Goal: Transaction & Acquisition: Book appointment/travel/reservation

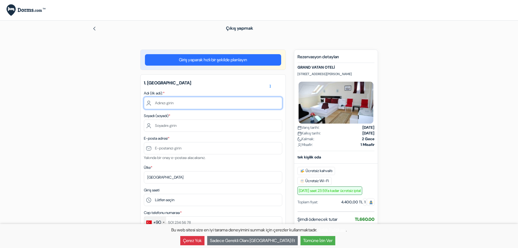
click at [166, 101] on input "text" at bounding box center [213, 103] width 138 height 12
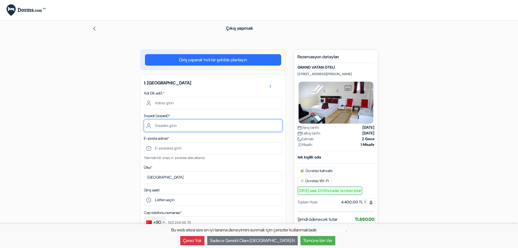
click at [163, 125] on input "text" at bounding box center [213, 125] width 138 height 12
type input "DADA"
type input "zeki"
type input "[EMAIL_ADDRESS][DOMAIN_NAME]"
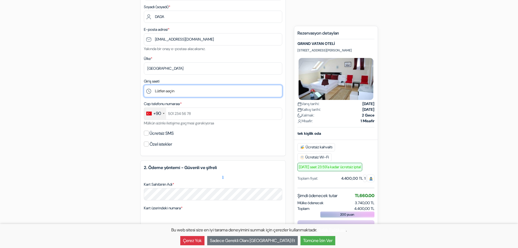
click at [171, 91] on select "Lütfen seçin 1:00 2:00 3:00 4:00 5:00 6:00 7:00 8:00 9:00 10:00 11:00 12:00 13:…" at bounding box center [213, 91] width 138 height 12
select select "1"
click at [144, 85] on select "Lütfen seçin 1:00 2:00 3:00 4:00 5:00 6:00 7:00 8:00 9:00 10:00 11:00 12:00 13:…" at bounding box center [213, 91] width 138 height 12
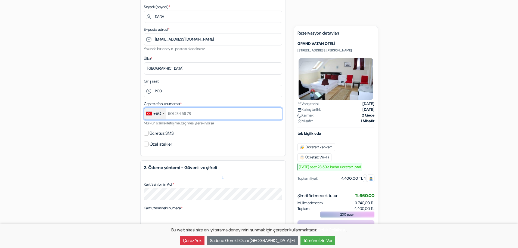
click at [182, 113] on input "text" at bounding box center [213, 113] width 138 height 12
type input "5033423423"
click at [64, 136] on form "Çıkış yapmak add_box GRAND VATAN OTELİ [STREET_ADDRESS][PERSON_NAME] Emlak veri…" at bounding box center [259, 144] width 518 height 464
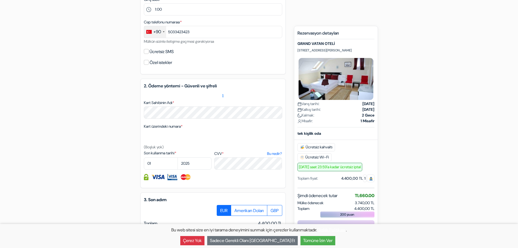
scroll to position [218, 0]
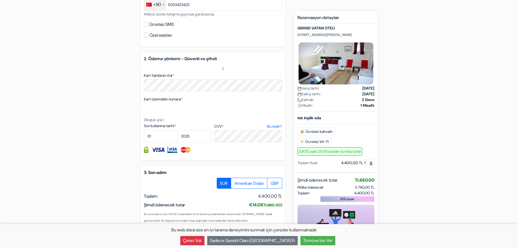
click at [153, 103] on div "Kart üzerindeki numara * (Boşluk yok)" at bounding box center [213, 109] width 138 height 27
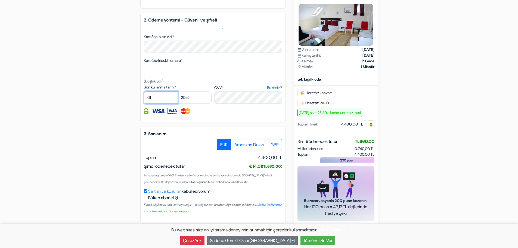
click at [155, 98] on select "01 02 03 04 05 06 07 08 09 10 11 12" at bounding box center [161, 97] width 34 height 12
click at [144, 91] on select "01 02 03 04 05 06 07 08 09 10 11 12" at bounding box center [161, 97] width 34 height 12
click at [184, 100] on select "2025 2026 2027 2028 2029 2030 2031 2032 2033 2034 2035 2036 2037 2038 2039 2040…" at bounding box center [195, 97] width 34 height 12
select select "2029"
click at [178, 91] on select "2025 2026 2027 2028 2029 2030 2031 2032 2033 2034 2035 2036 2037 2038 2039 2040…" at bounding box center [195, 97] width 34 height 12
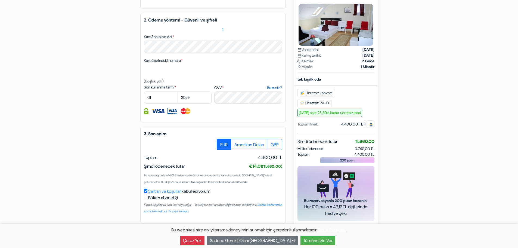
click at [147, 199] on input "checkbox" at bounding box center [146, 198] width 4 height 4
checkbox input "true"
click at [310, 243] on font "Tümüne İzin Ver" at bounding box center [317, 241] width 29 height 6
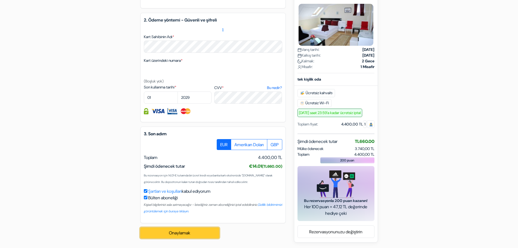
drag, startPoint x: 194, startPoint y: 231, endPoint x: 213, endPoint y: 233, distance: 19.4
click at [194, 231] on button "Onaylamak Loading..." at bounding box center [179, 232] width 79 height 11
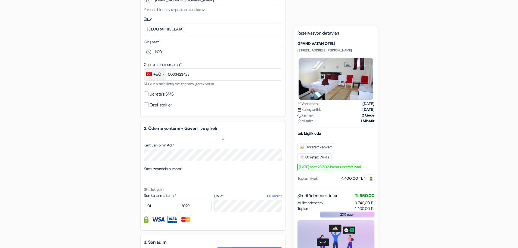
scroll to position [263, 0]
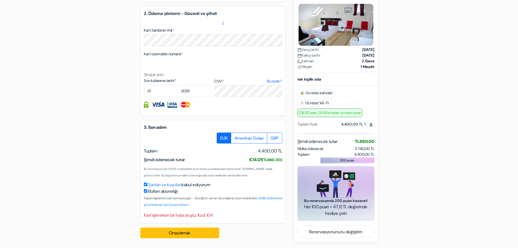
click at [220, 137] on font "EUR" at bounding box center [223, 138] width 7 height 6
click at [217, 136] on input "EUR" at bounding box center [219, 135] width 4 height 4
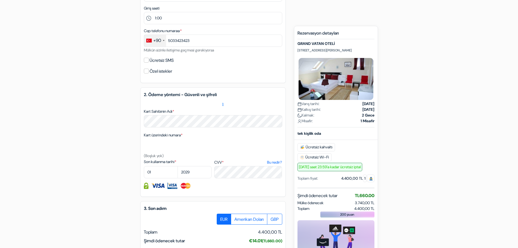
scroll to position [236, 0]
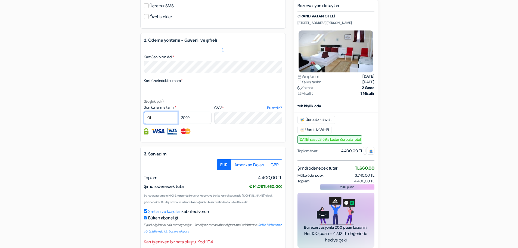
drag, startPoint x: 163, startPoint y: 116, endPoint x: 135, endPoint y: 115, distance: 28.0
click at [135, 115] on div "add_box GRAND VATAN OTELİ [STREET_ADDRESS][PERSON_NAME] Emlak verileri X" at bounding box center [259, 41] width 359 height 456
select select "11"
click at [144, 112] on select "01 02 03 04 05 06 07 08 09 10 11 12" at bounding box center [161, 118] width 34 height 12
click at [199, 115] on select "2025 2026 2027 2028 2029 2030 2031 2032 2033 2034 2035 2036 2037 2038 2039 2040…" at bounding box center [195, 118] width 34 height 12
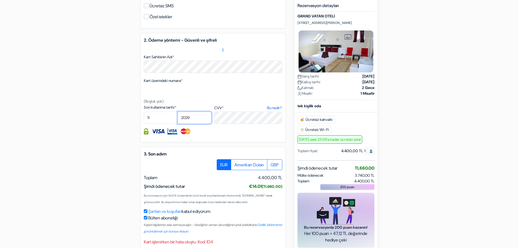
select select "2026"
click at [178, 112] on select "2025 2026 2027 2028 2029 2030 2031 2032 2033 2034 2035 2036 2037 2038 2039 2040…" at bounding box center [195, 118] width 34 height 12
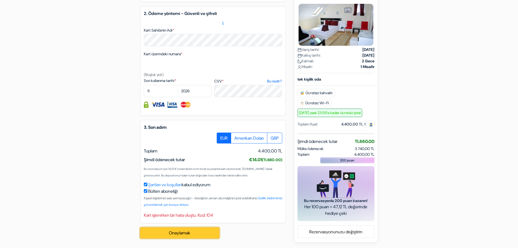
click at [174, 235] on font "Onaylamak" at bounding box center [179, 233] width 21 height 6
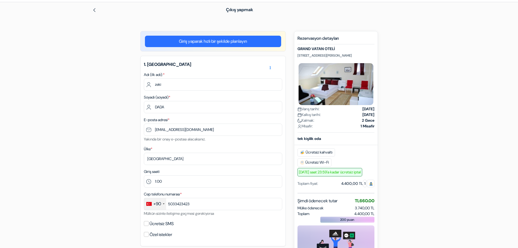
scroll to position [0, 0]
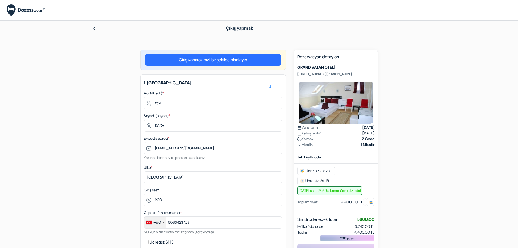
click at [14, 11] on img at bounding box center [26, 10] width 39 height 12
